Goal: Task Accomplishment & Management: Use online tool/utility

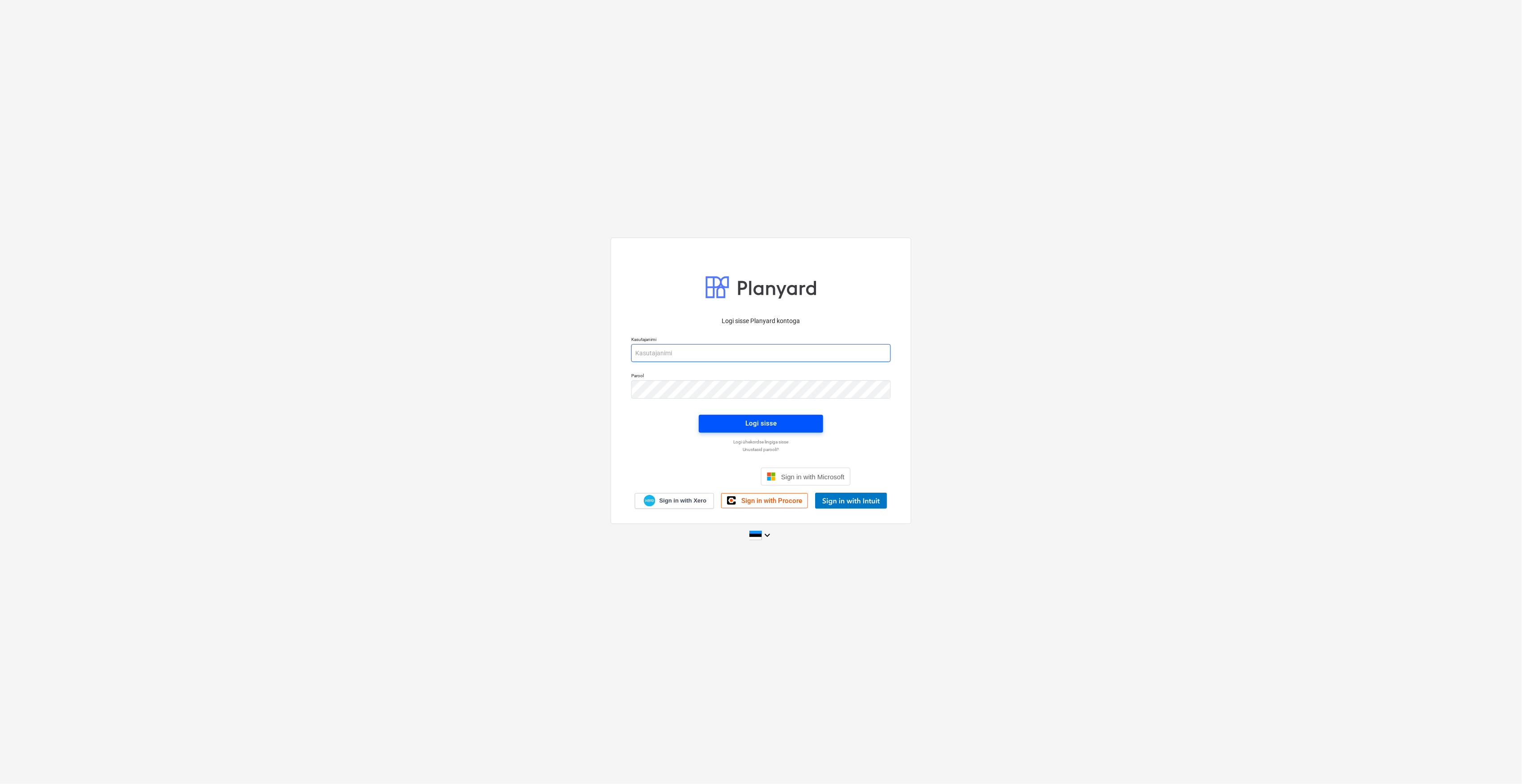
type input "[EMAIL_ADDRESS][DOMAIN_NAME]"
click at [749, 416] on button "Logi sisse" at bounding box center [761, 424] width 125 height 18
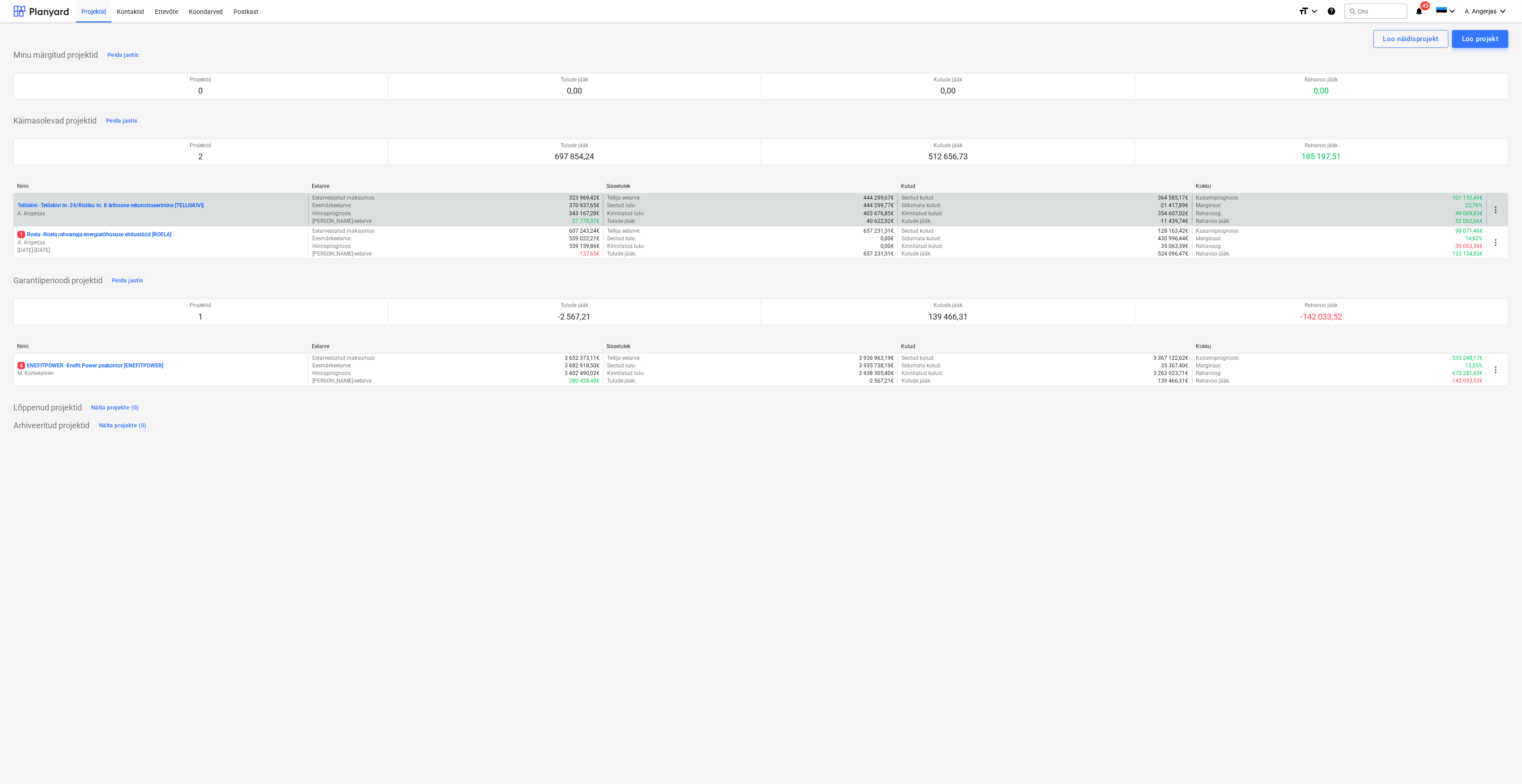
click at [92, 217] on p "A. Angerjas" at bounding box center [161, 213] width 287 height 8
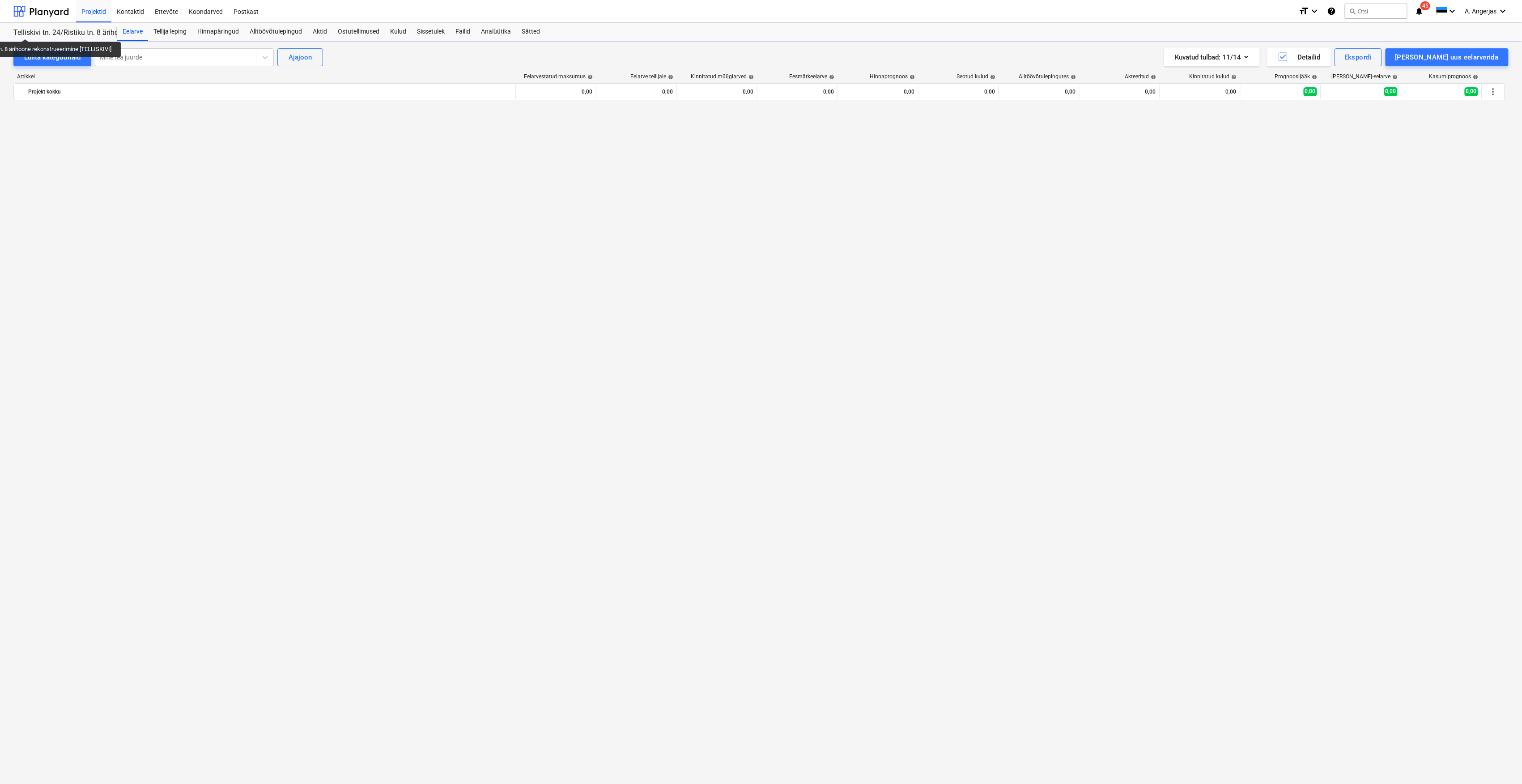
click at [27, 30] on div "Telliskivi tn. 24/Ristiku tn. 8 ärihoone rekonstrueerimine [TELLISKIVI]" at bounding box center [60, 33] width 93 height 9
click at [45, 14] on div at bounding box center [41, 11] width 56 height 22
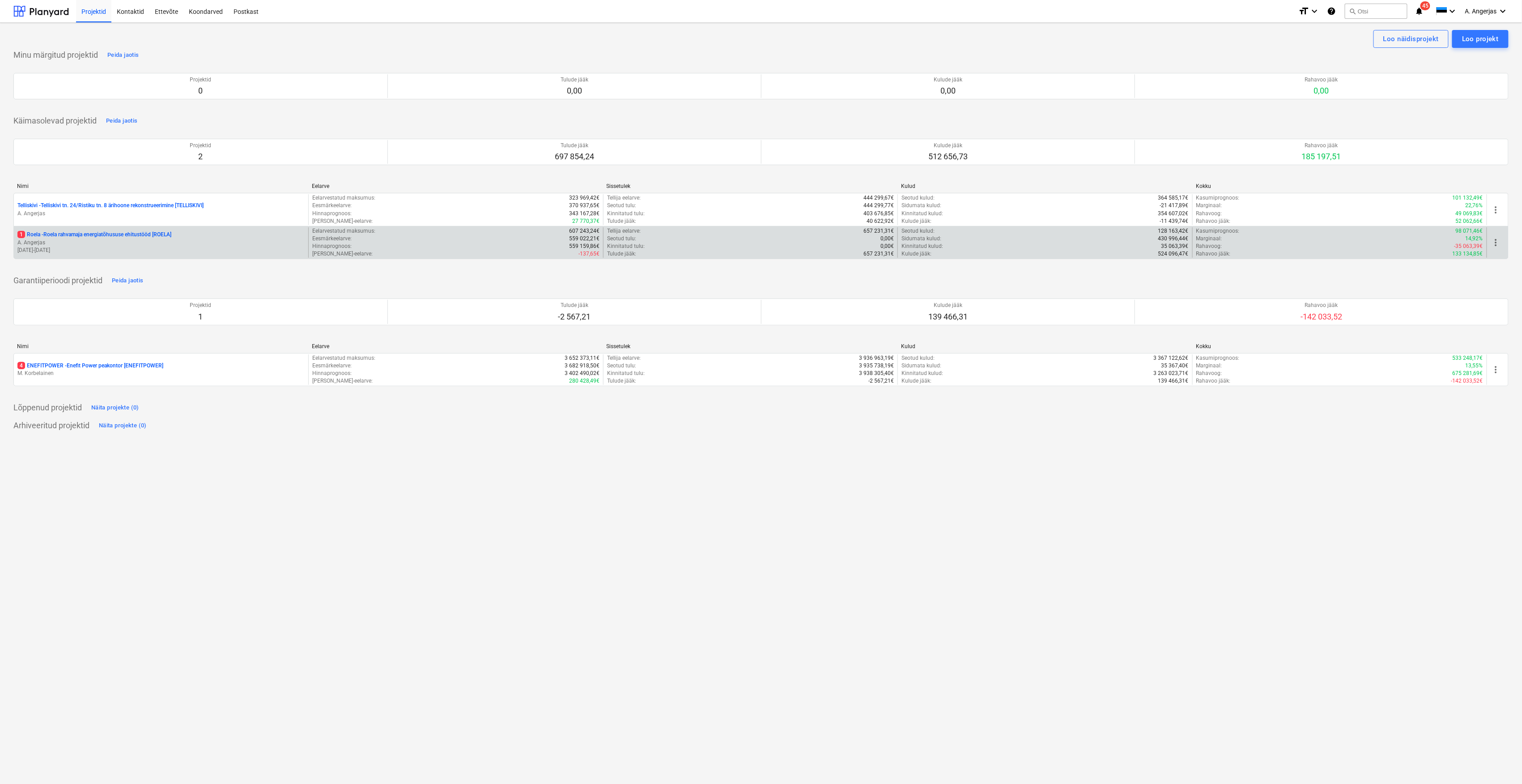
click at [94, 248] on p "[DATE] - [DATE]" at bounding box center [161, 250] width 287 height 8
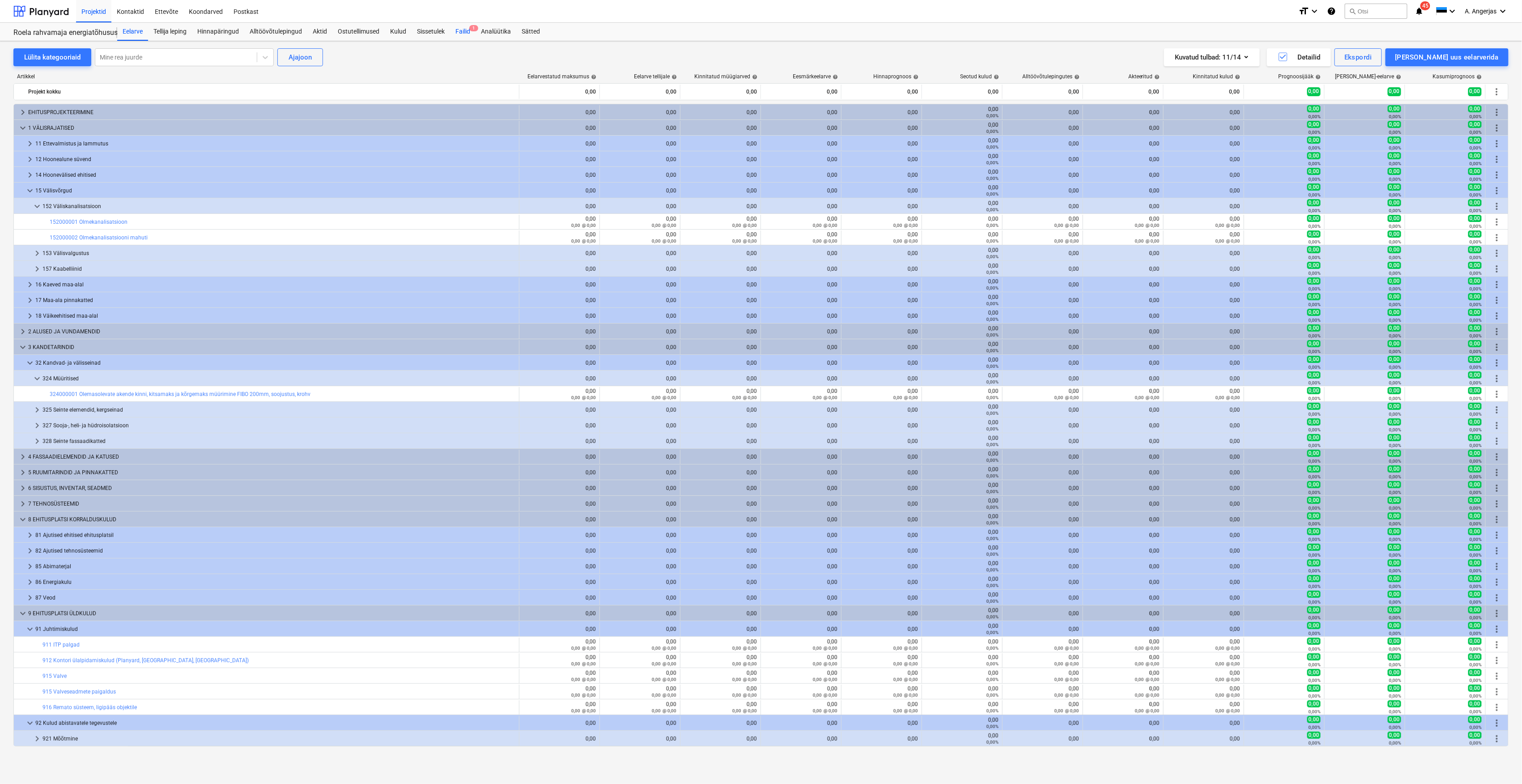
click at [458, 32] on div "Failid 1" at bounding box center [463, 32] width 25 height 18
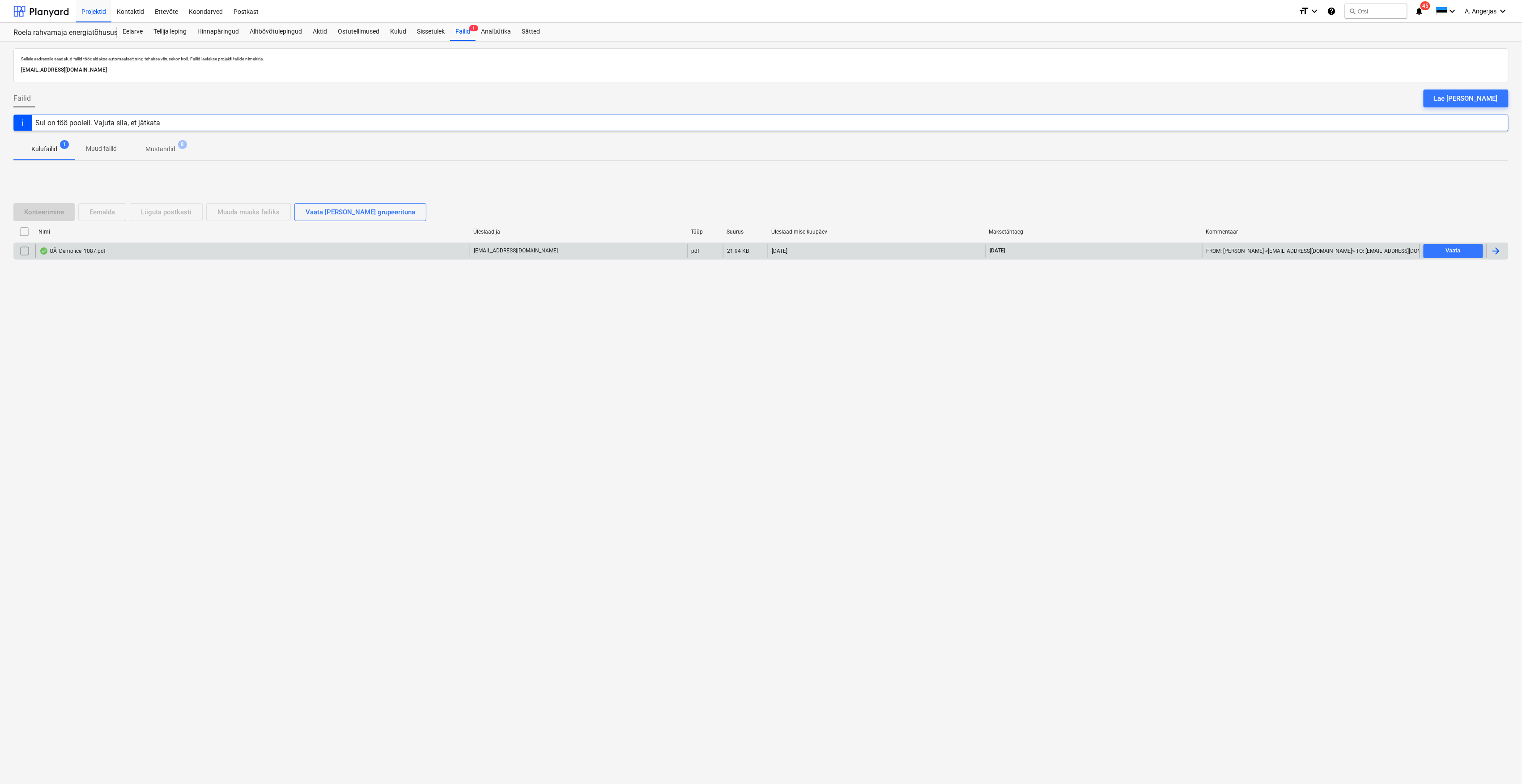
click at [81, 255] on div "OÃ_Demolice_1087.pdf" at bounding box center [73, 251] width 66 height 7
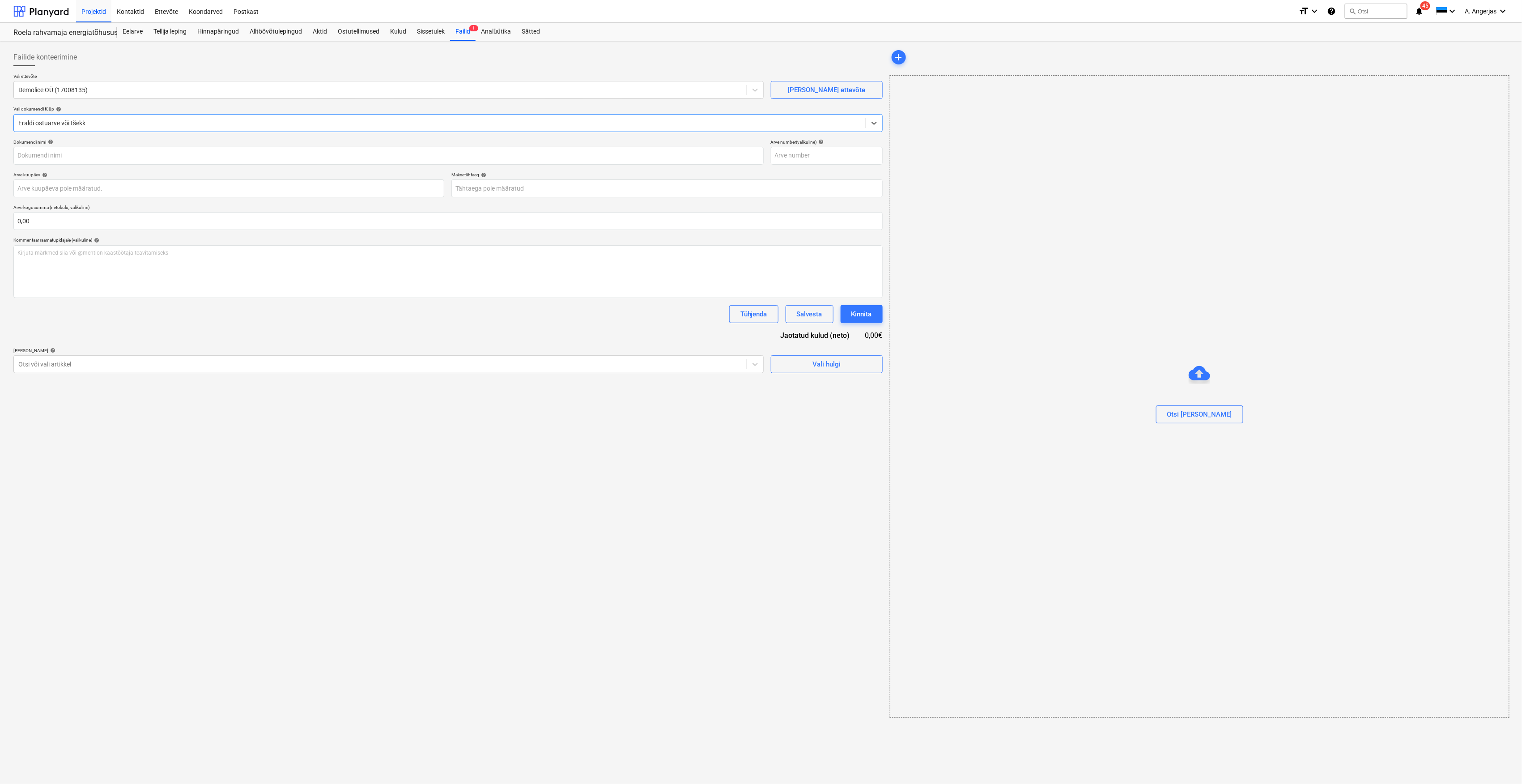
type input "1087"
type input "[DATE]"
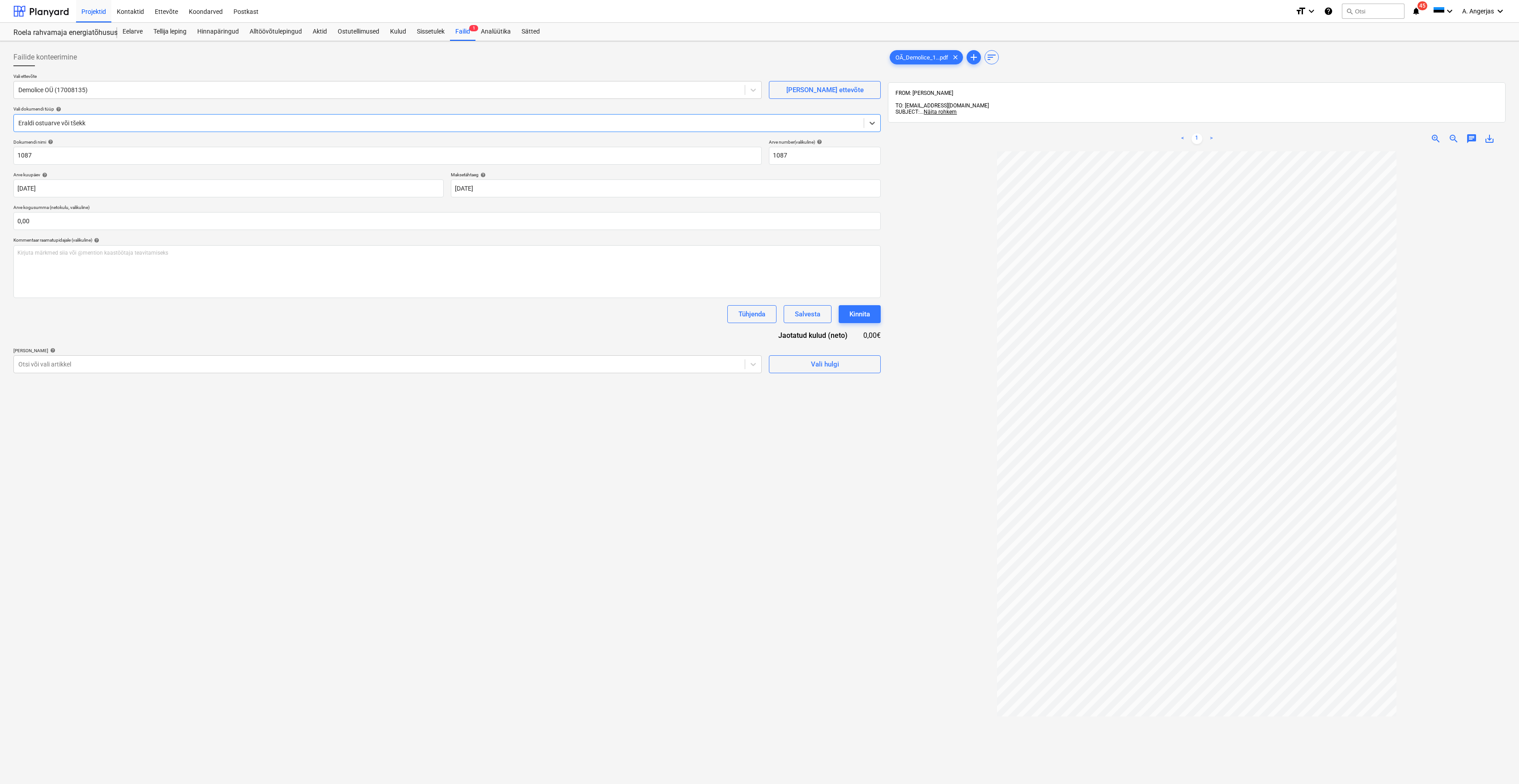
click at [160, 115] on div "Eraldi ostuarve või tšekk" at bounding box center [447, 123] width 867 height 18
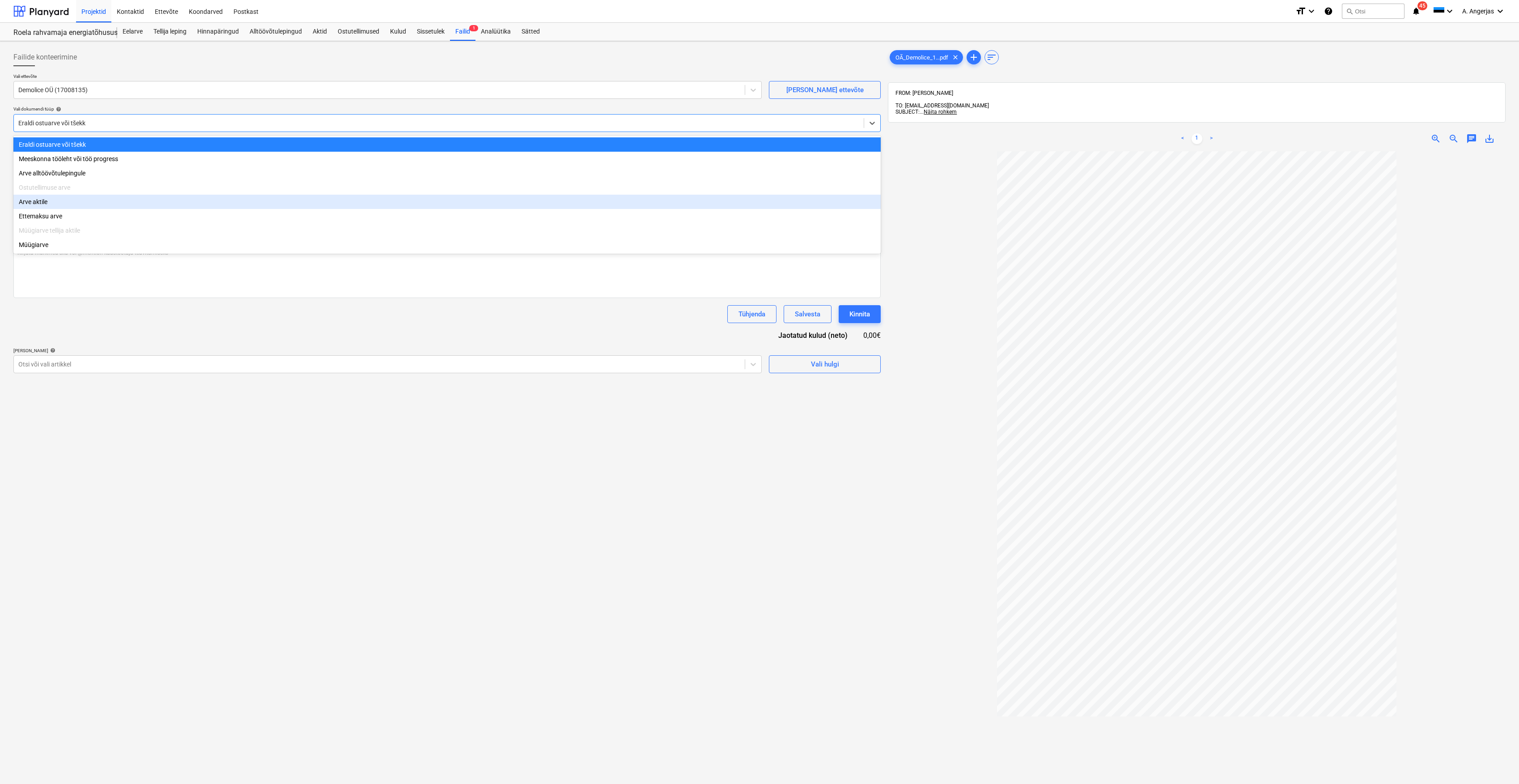
click at [76, 198] on div "Arve aktile" at bounding box center [447, 201] width 867 height 14
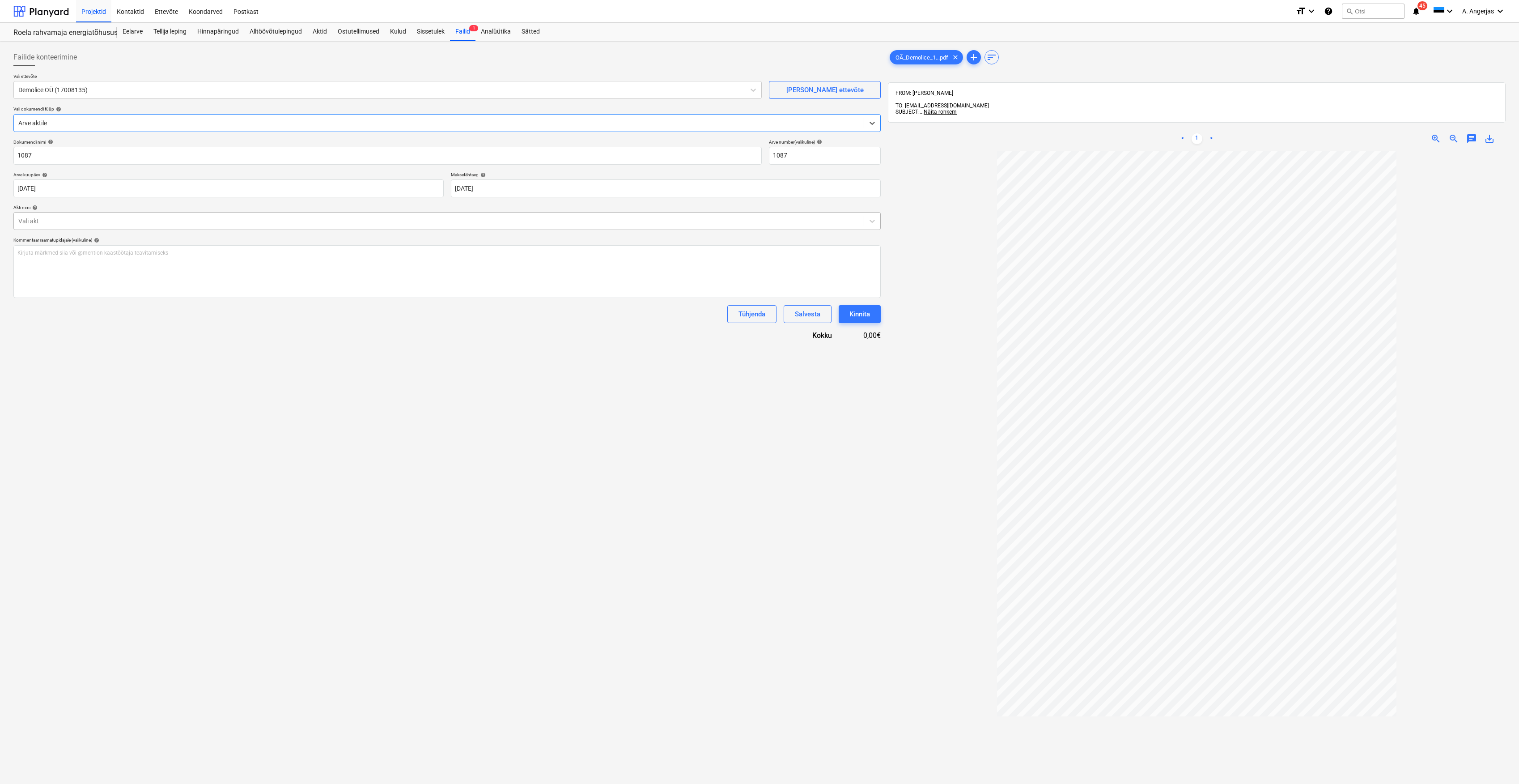
click at [104, 223] on div at bounding box center [439, 220] width 841 height 9
click at [101, 246] on div "Akt nr [DATE] (Demolice)" at bounding box center [447, 243] width 867 height 14
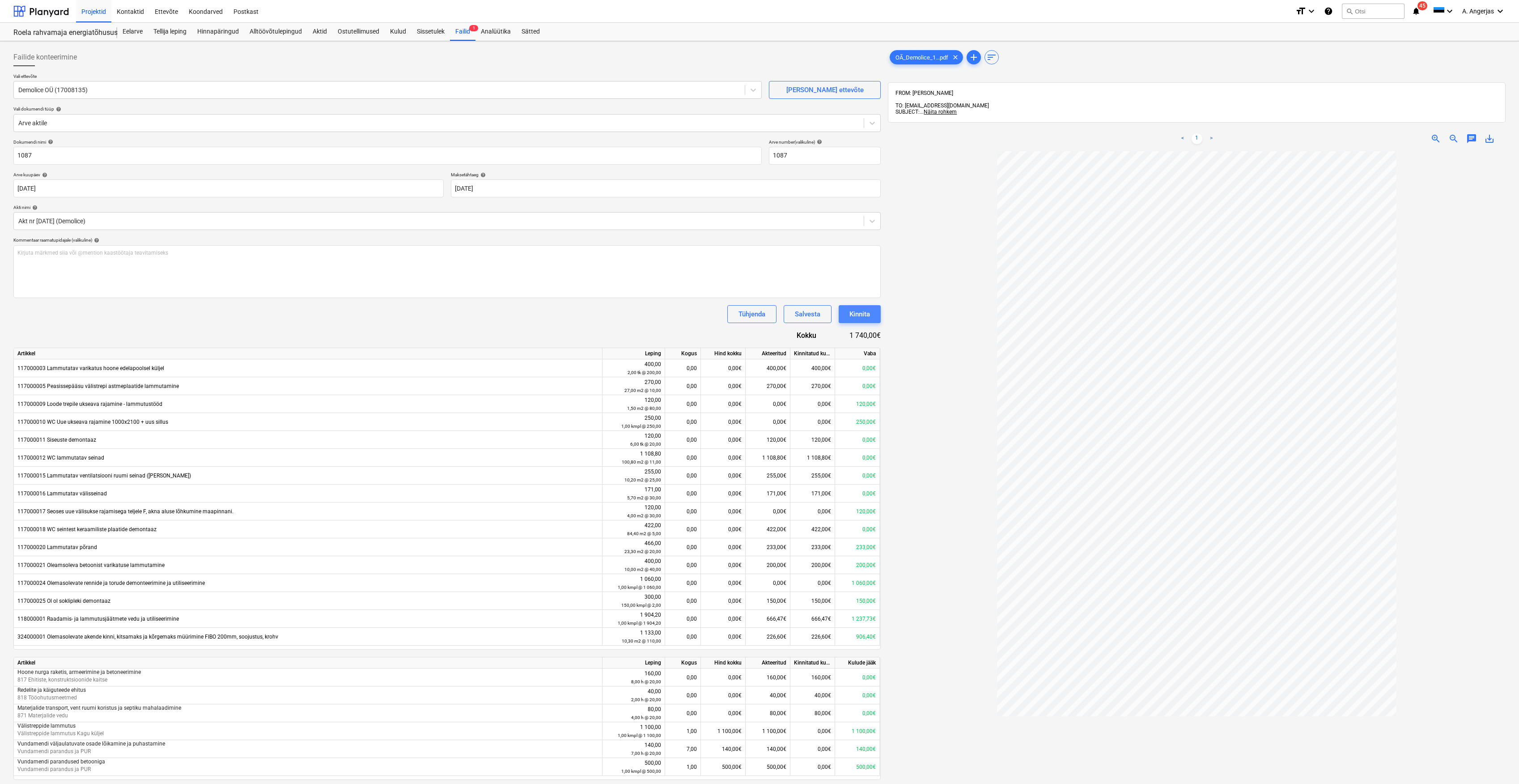
click at [861, 317] on div "Kinnita" at bounding box center [860, 314] width 21 height 12
